Goal: Find specific page/section: Find specific page/section

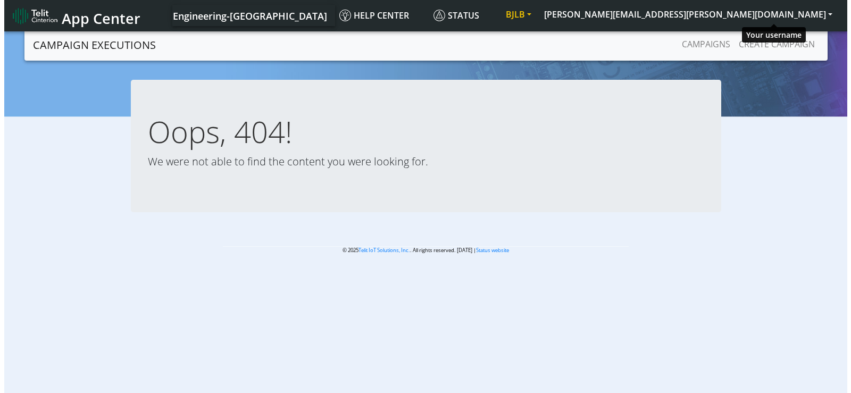
scroll to position [4, 0]
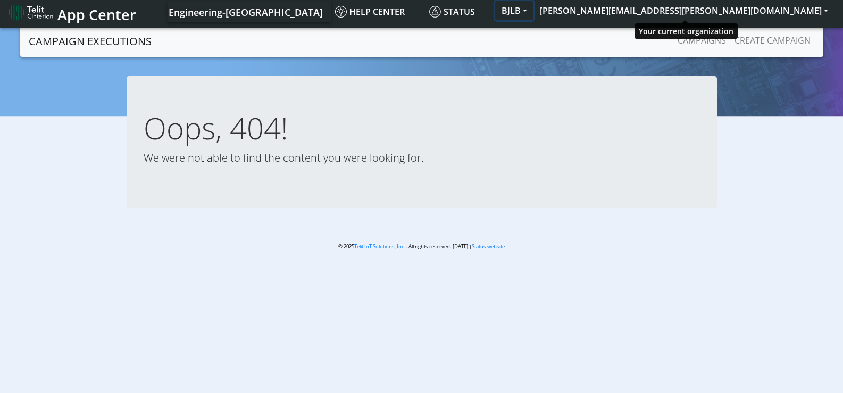
click at [533, 12] on button "BJLB" at bounding box center [514, 10] width 38 height 19
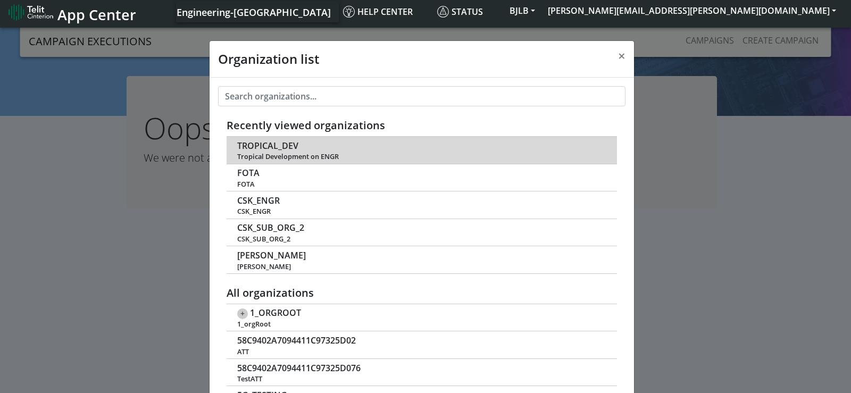
click at [260, 146] on span "TROPICAL_DEV" at bounding box center [267, 146] width 61 height 10
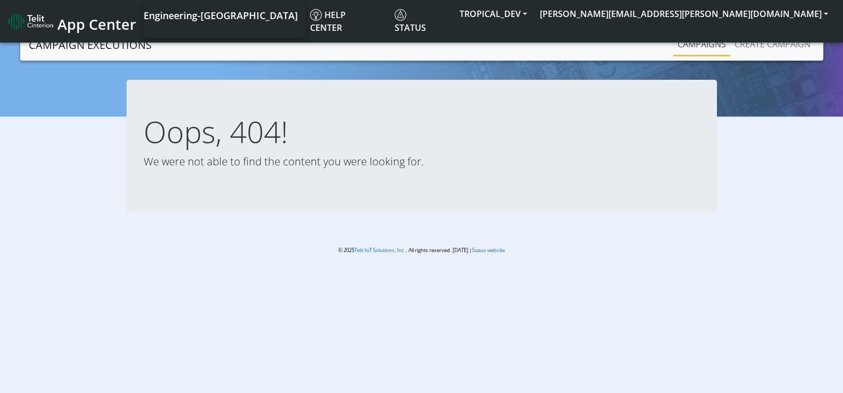
click at [704, 45] on link "Campaigns" at bounding box center [701, 44] width 57 height 21
